Goal: Task Accomplishment & Management: Use online tool/utility

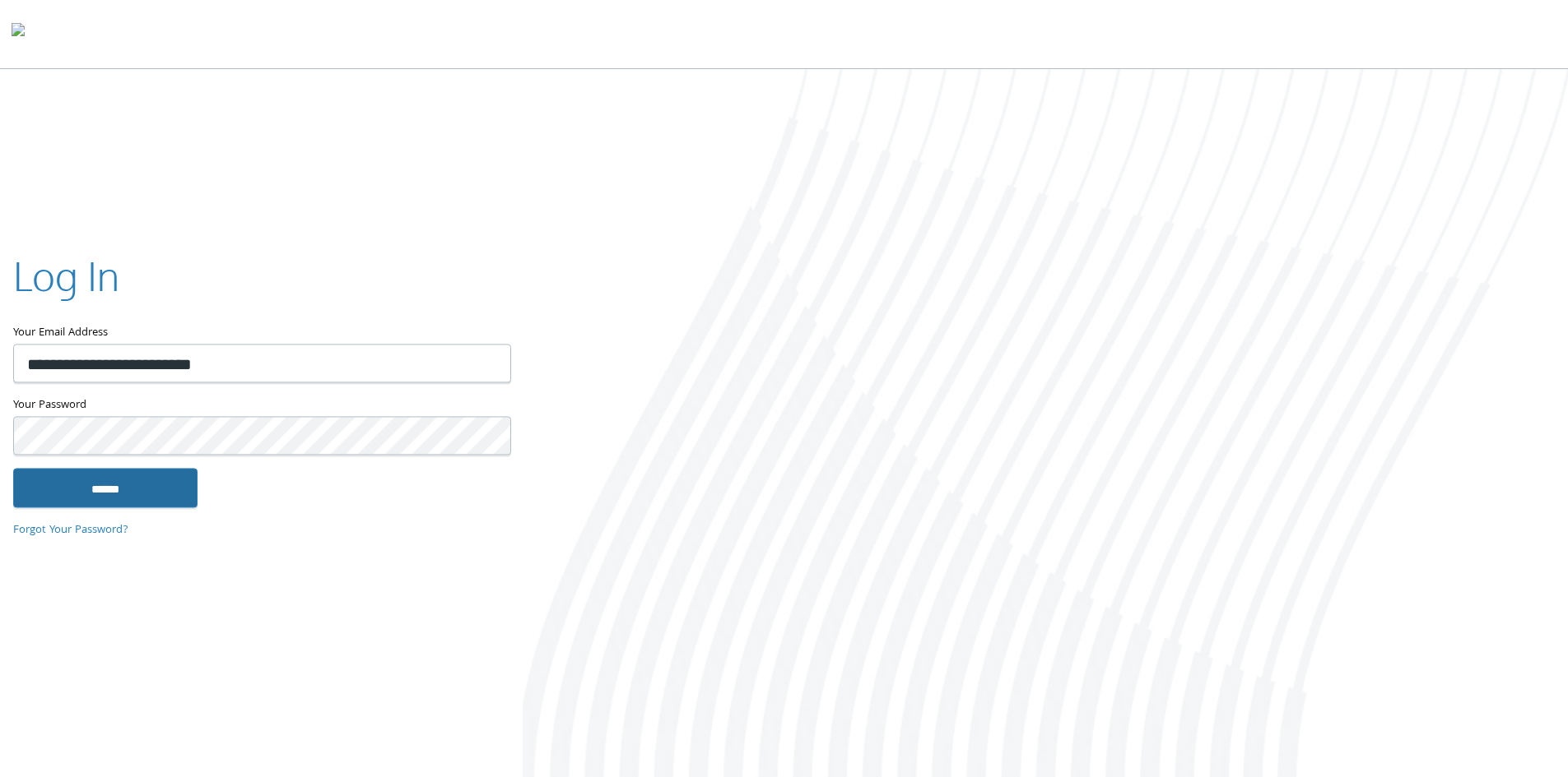
click at [158, 495] on input "******" at bounding box center [105, 488] width 185 height 39
click at [185, 487] on input "******" at bounding box center [105, 488] width 185 height 39
